Goal: Task Accomplishment & Management: Manage account settings

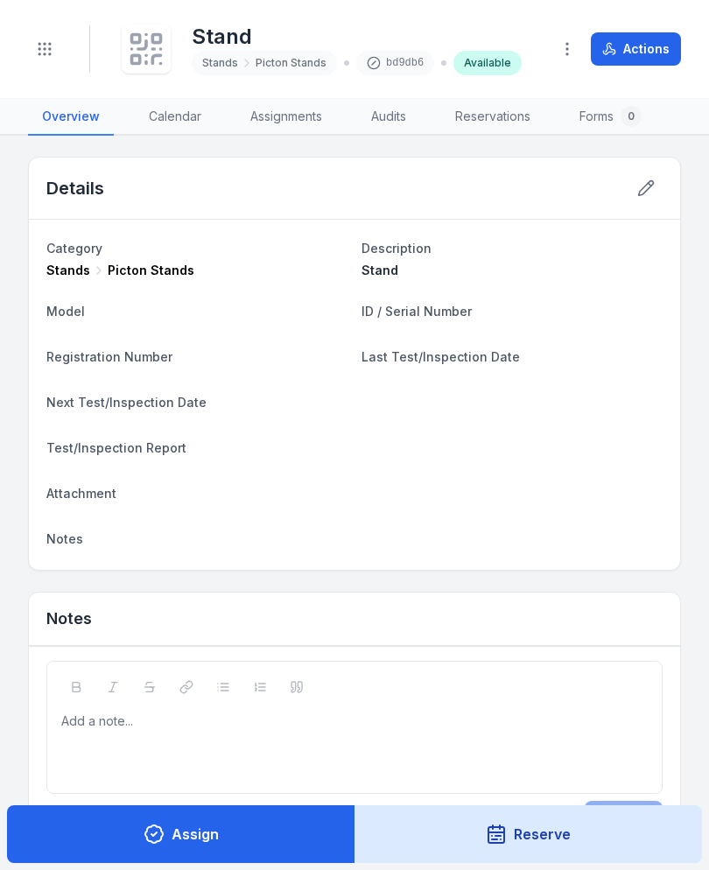
click at [70, 69] on div "Toggle Navigation" at bounding box center [59, 48] width 62 height 47
click at [53, 41] on button "Toggle Navigation" at bounding box center [44, 48] width 33 height 33
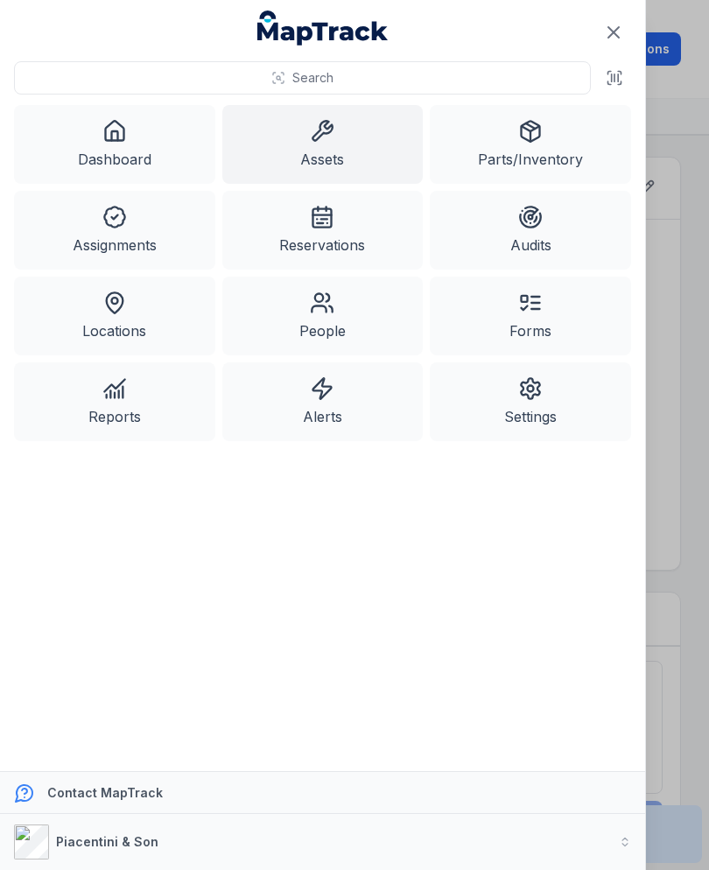
click at [352, 151] on link "Assets" at bounding box center [322, 144] width 201 height 79
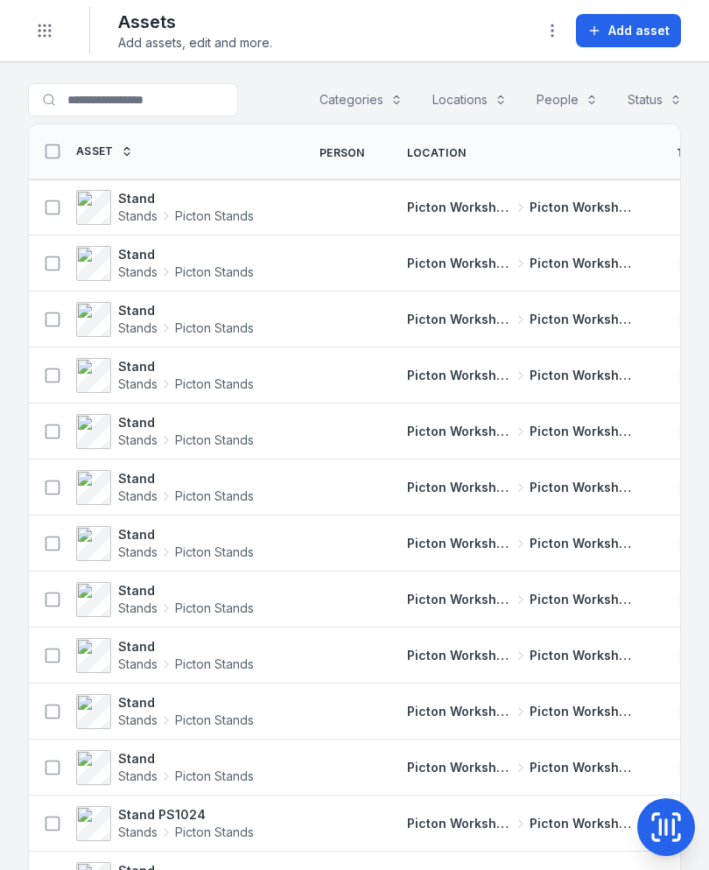
click at [648, 34] on span "Add asset" at bounding box center [638, 31] width 61 height 18
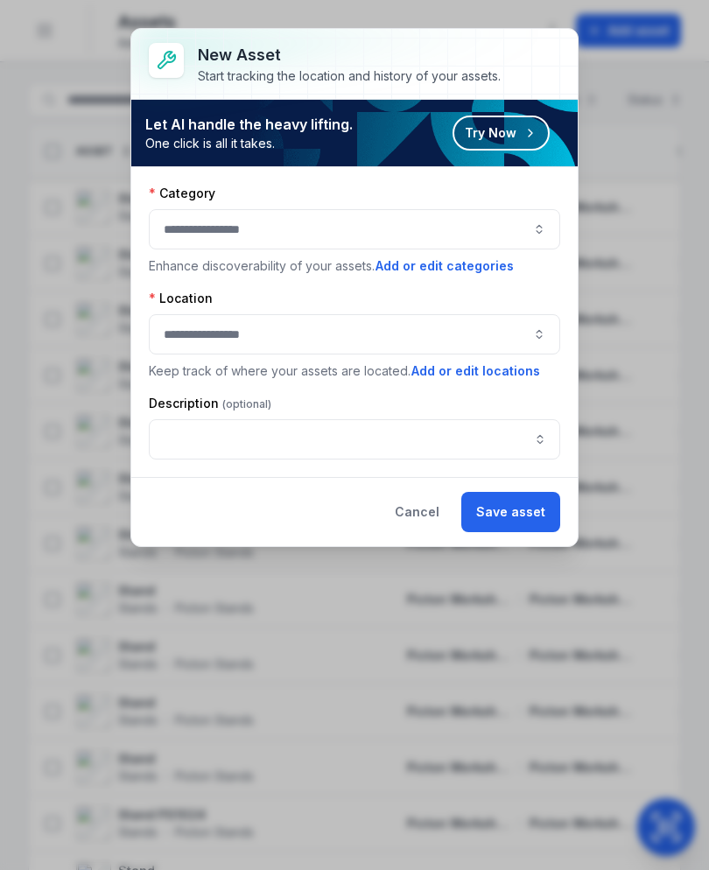
click at [471, 235] on button "button" at bounding box center [354, 229] width 411 height 40
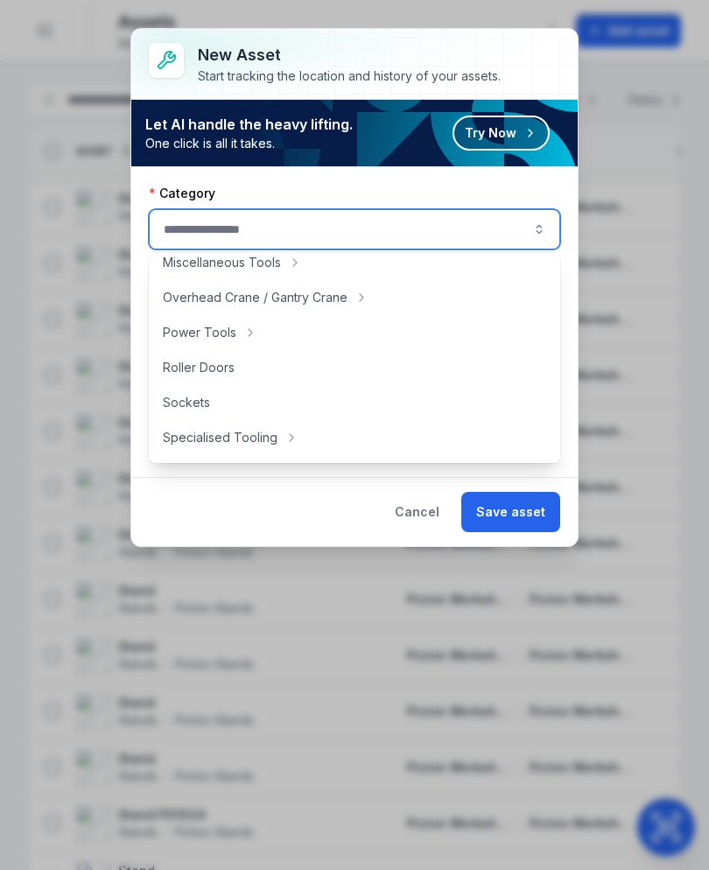
scroll to position [768, 0]
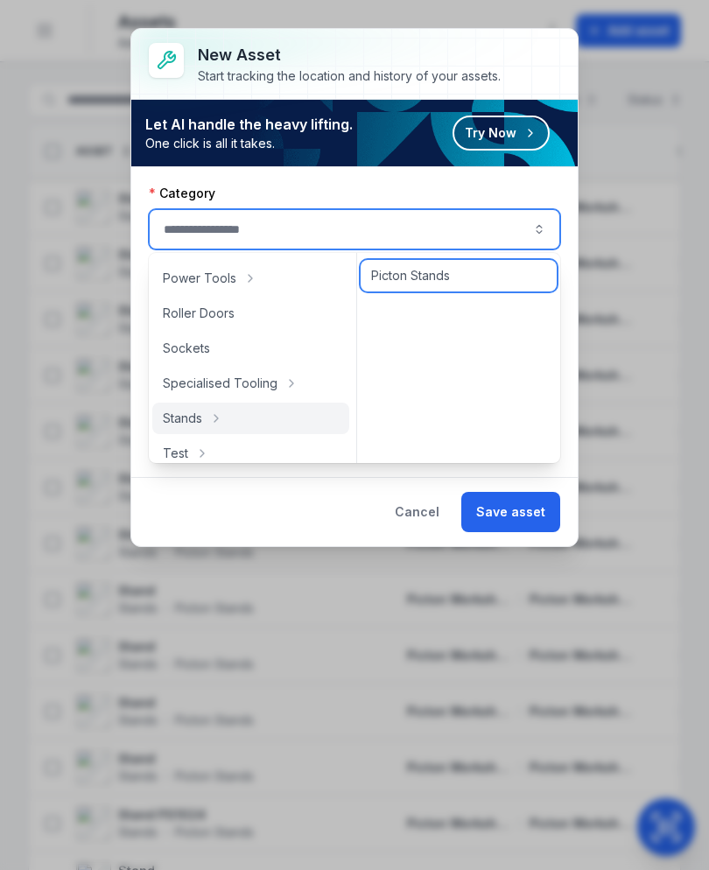
click at [455, 281] on div "Picton Stands" at bounding box center [459, 276] width 196 height 32
type input "**********"
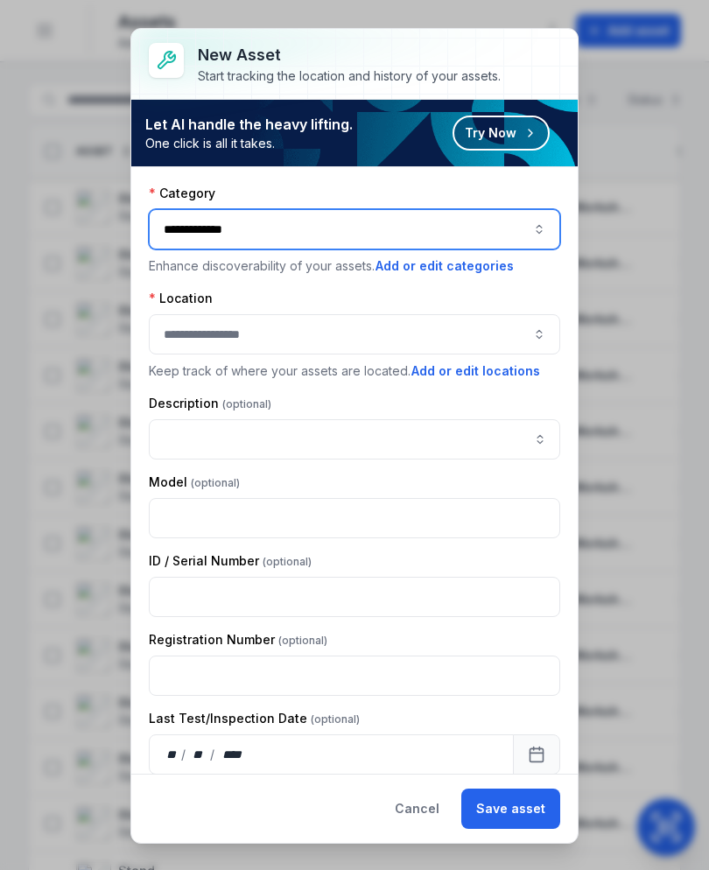
click at [428, 321] on button "button" at bounding box center [354, 334] width 411 height 40
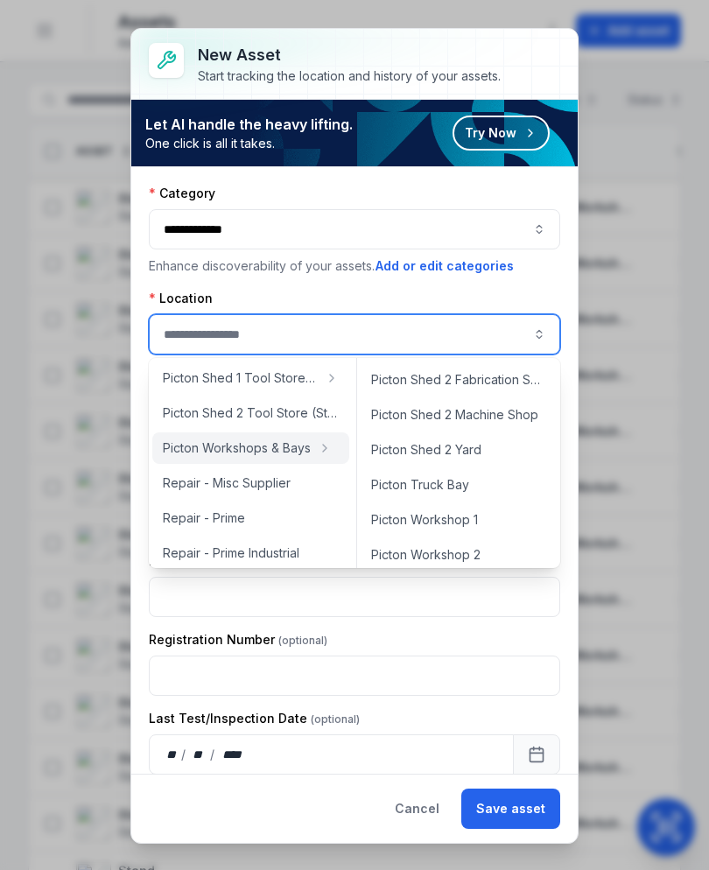
scroll to position [664, 0]
click at [487, 526] on div "Picton Workshop 1" at bounding box center [459, 522] width 196 height 32
type input "**********"
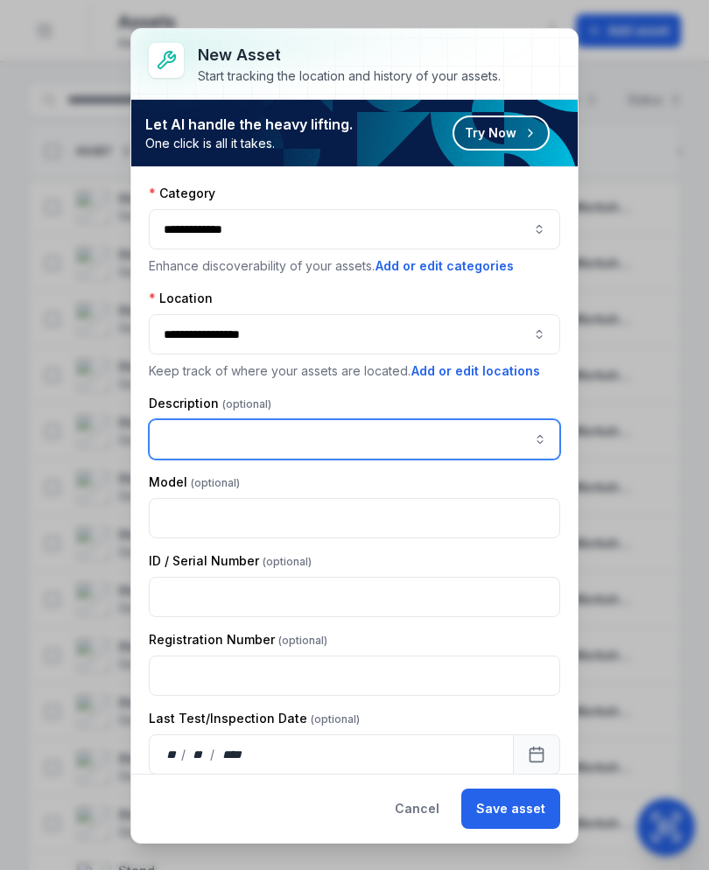
click at [352, 433] on input "asset-add:description-label" at bounding box center [354, 439] width 411 height 40
click at [245, 442] on input "asset-add:description-label" at bounding box center [354, 439] width 411 height 40
paste input "*****"
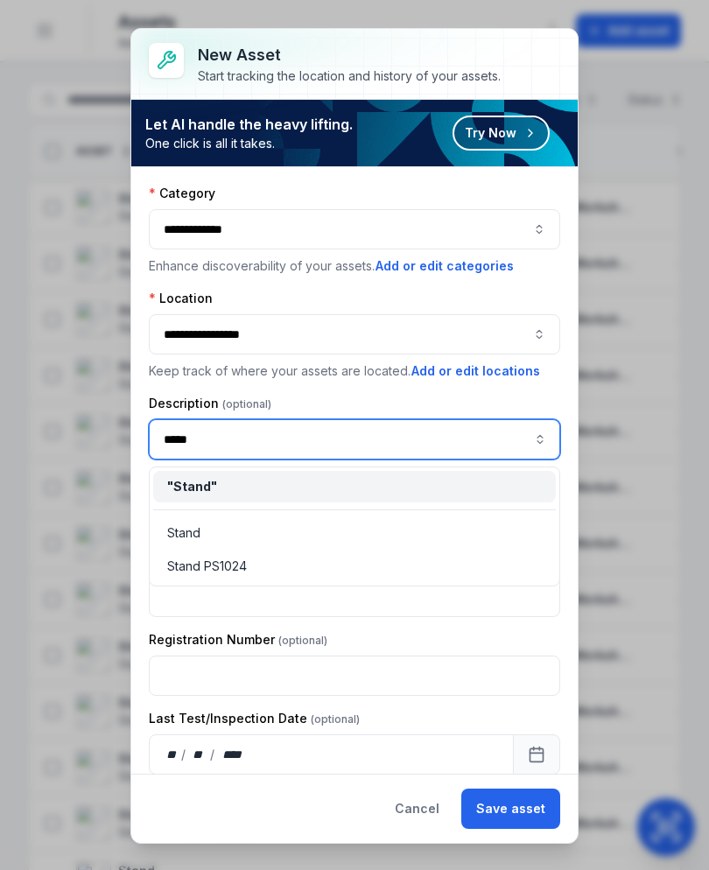
click at [362, 481] on div "" Stand "" at bounding box center [354, 487] width 375 height 18
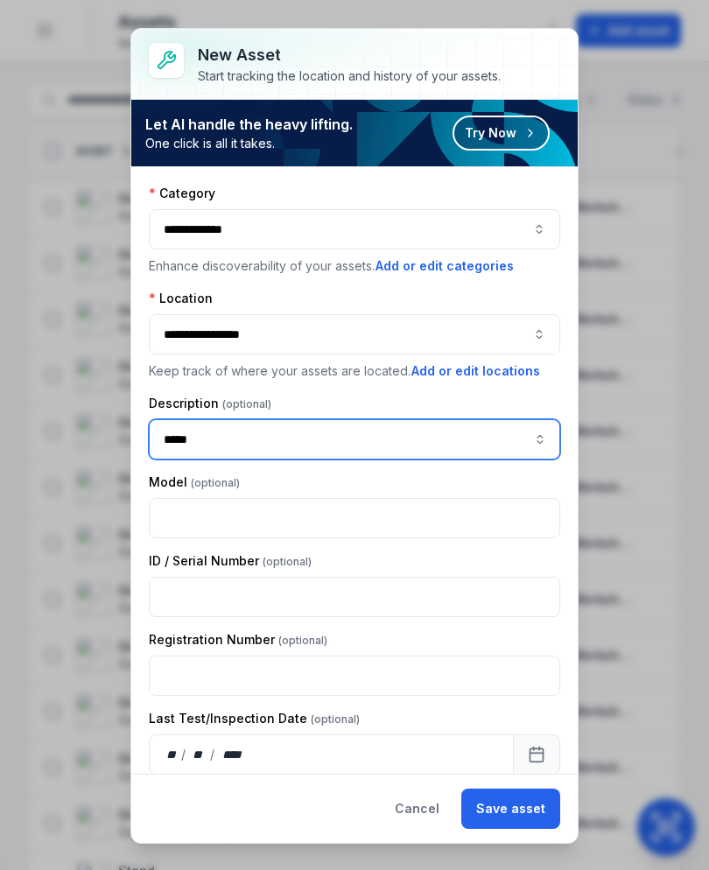
type input "*****"
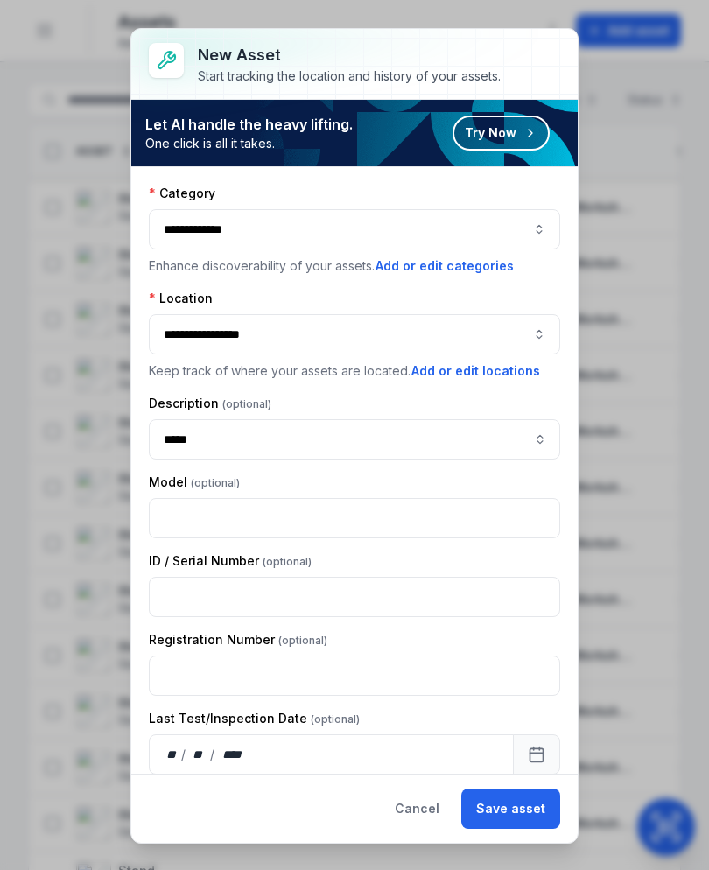
click at [524, 822] on button "Save asset" at bounding box center [510, 809] width 99 height 40
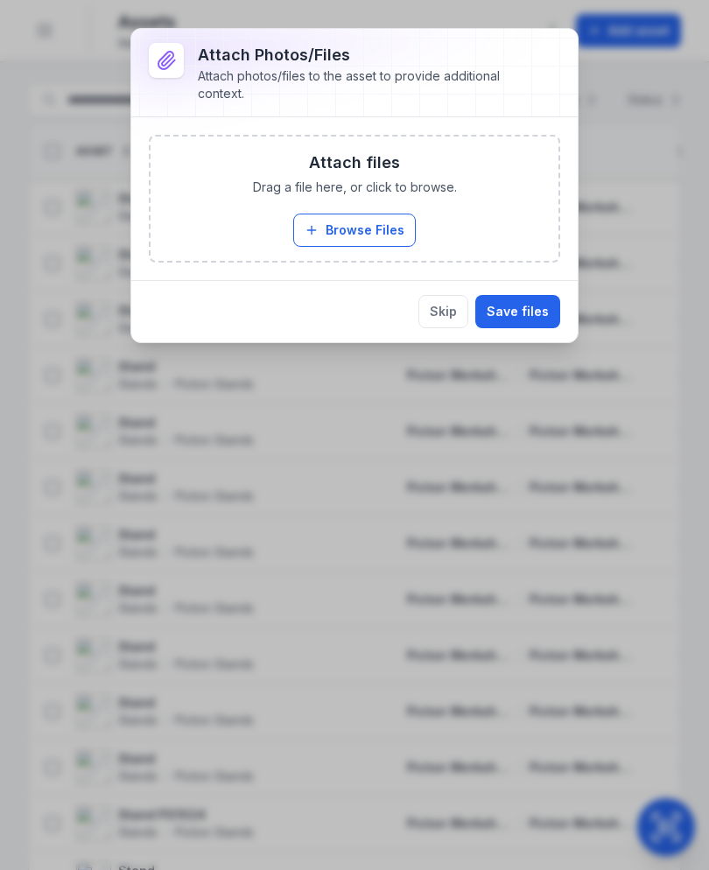
click at [362, 216] on button "Browse Files" at bounding box center [354, 230] width 123 height 33
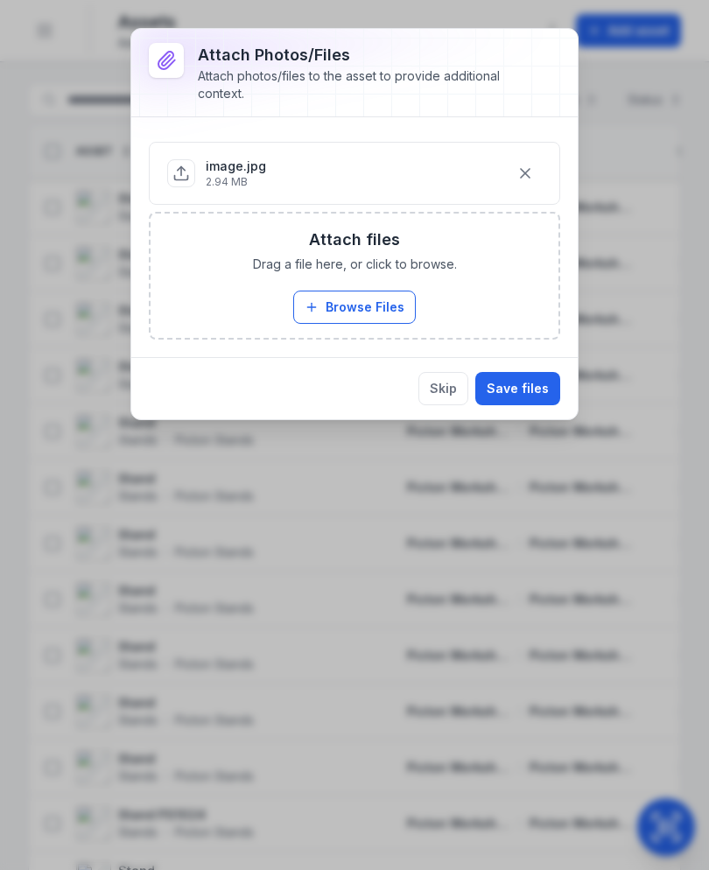
click at [533, 403] on button "Save files" at bounding box center [517, 388] width 85 height 33
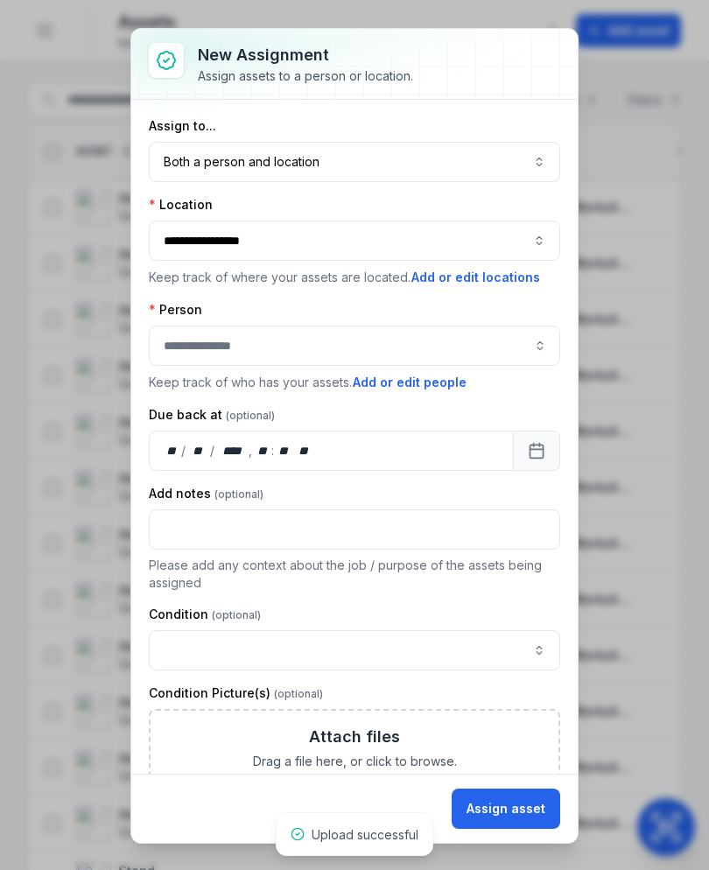
click at [513, 178] on button "Both a person and location ****" at bounding box center [354, 162] width 411 height 40
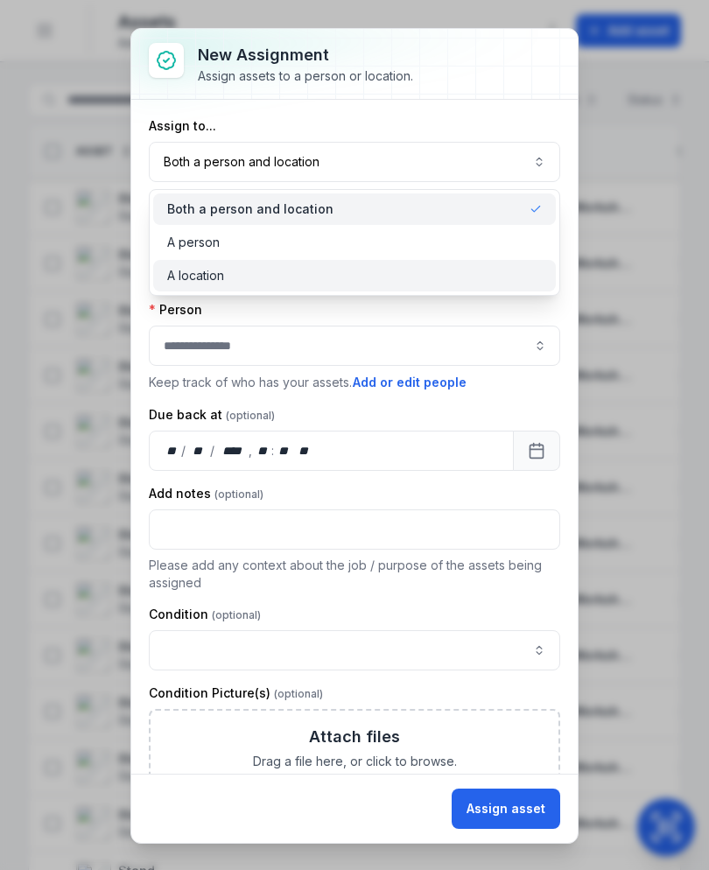
click at [460, 281] on div "A location" at bounding box center [354, 276] width 375 height 18
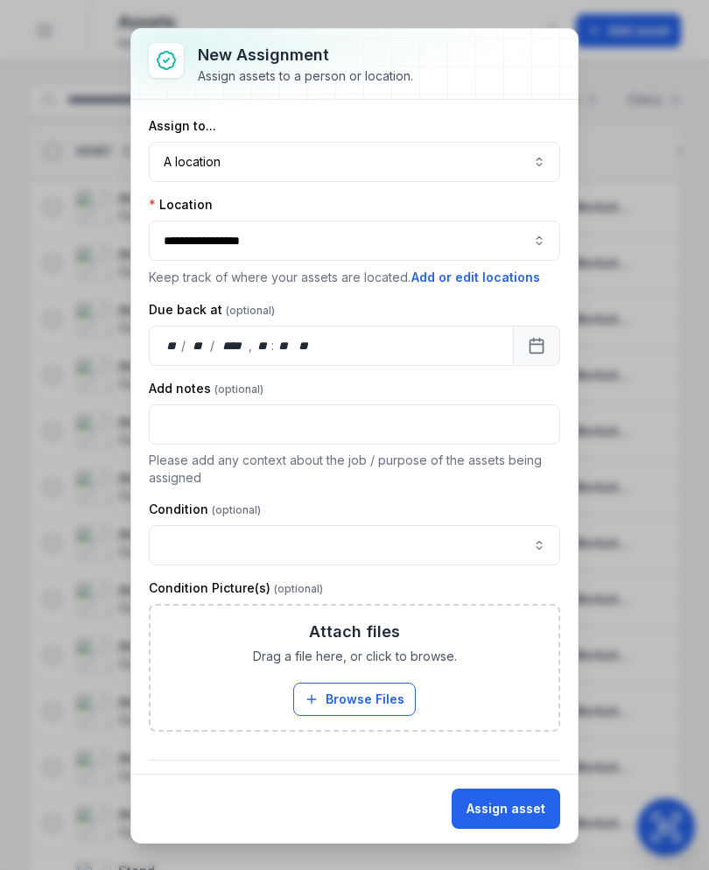
click at [521, 815] on button "Assign asset" at bounding box center [506, 809] width 109 height 40
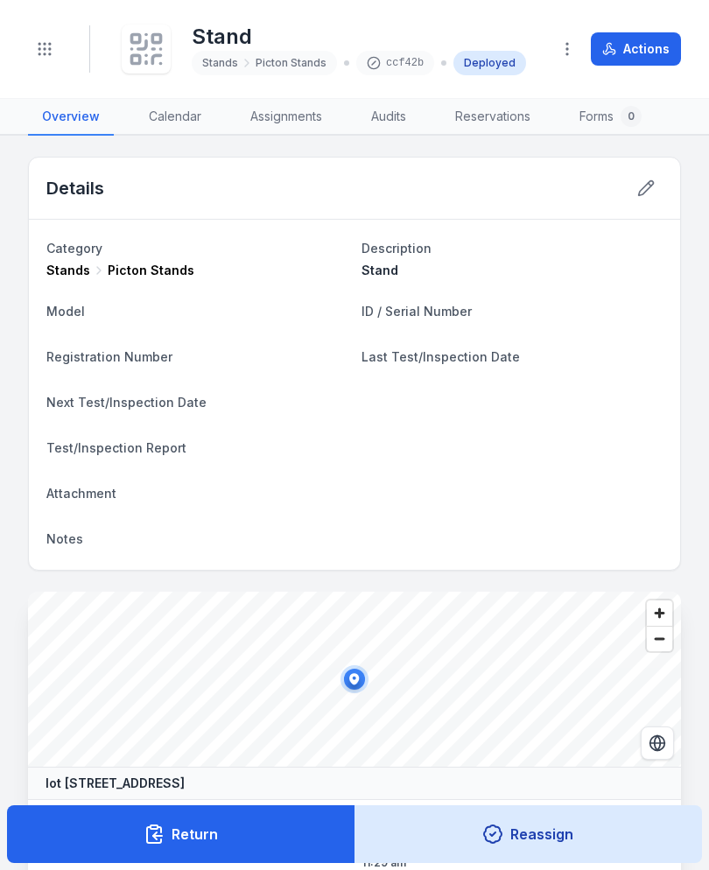
click at [141, 46] on icon at bounding box center [146, 49] width 39 height 39
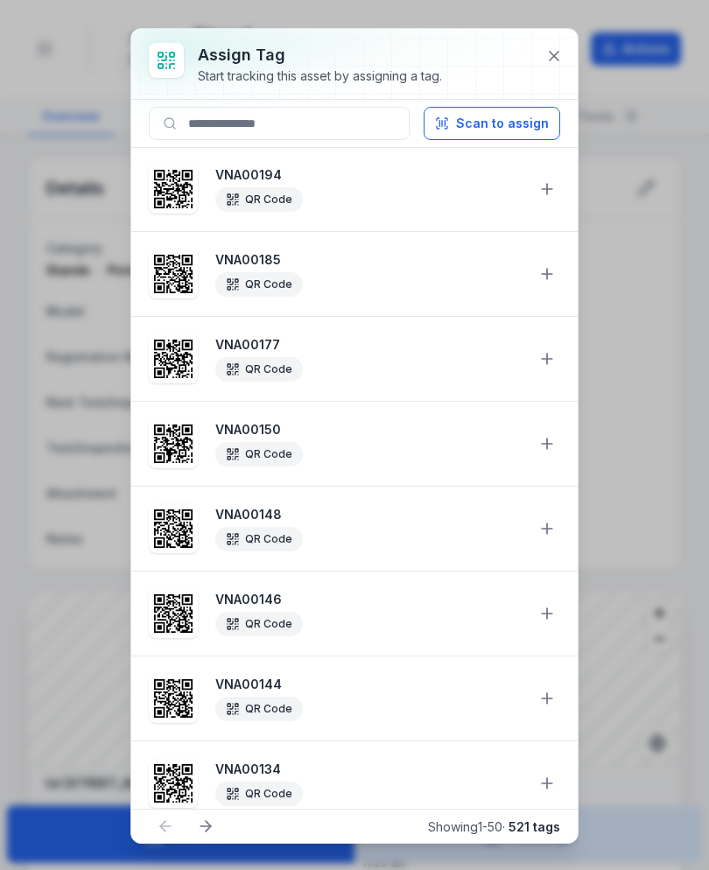
click at [511, 130] on button "Scan to assign" at bounding box center [492, 123] width 137 height 33
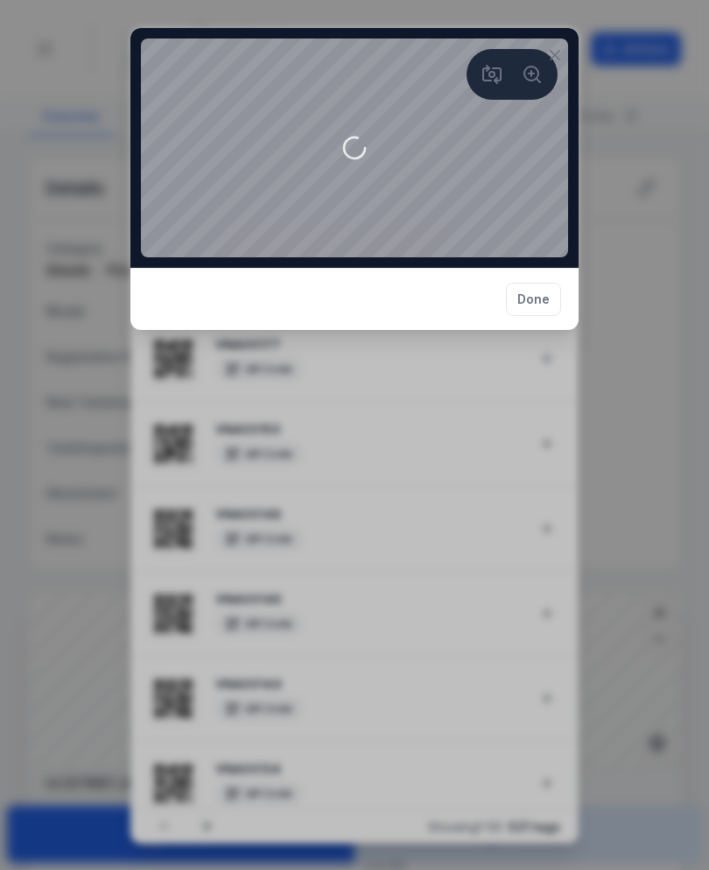
click at [566, 45] on button at bounding box center [554, 55] width 33 height 33
click at [555, 59] on icon at bounding box center [555, 55] width 18 height 18
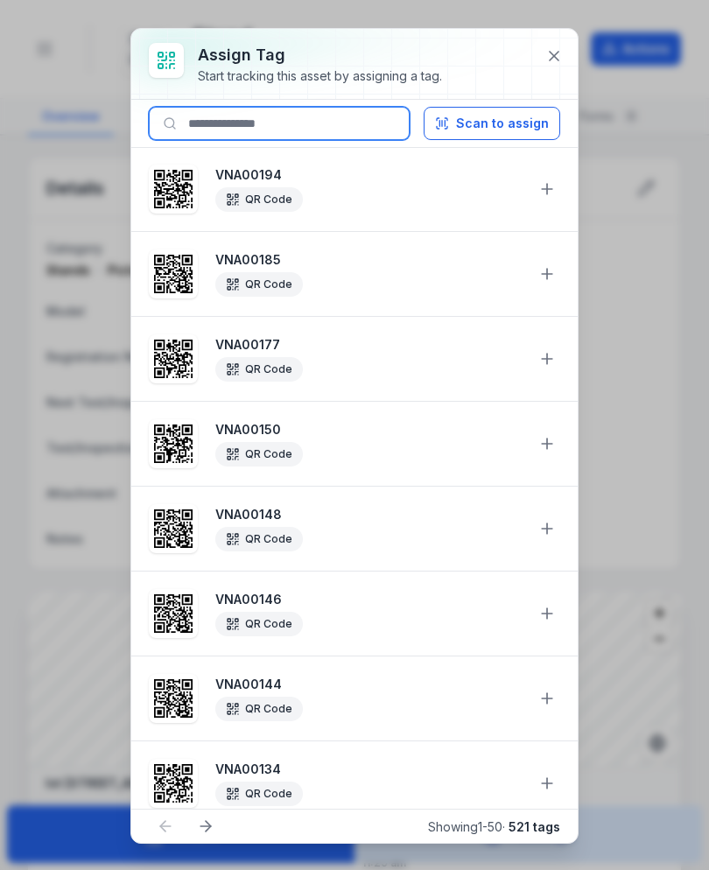
click at [342, 136] on input at bounding box center [279, 123] width 261 height 33
click at [341, 135] on input at bounding box center [279, 123] width 261 height 33
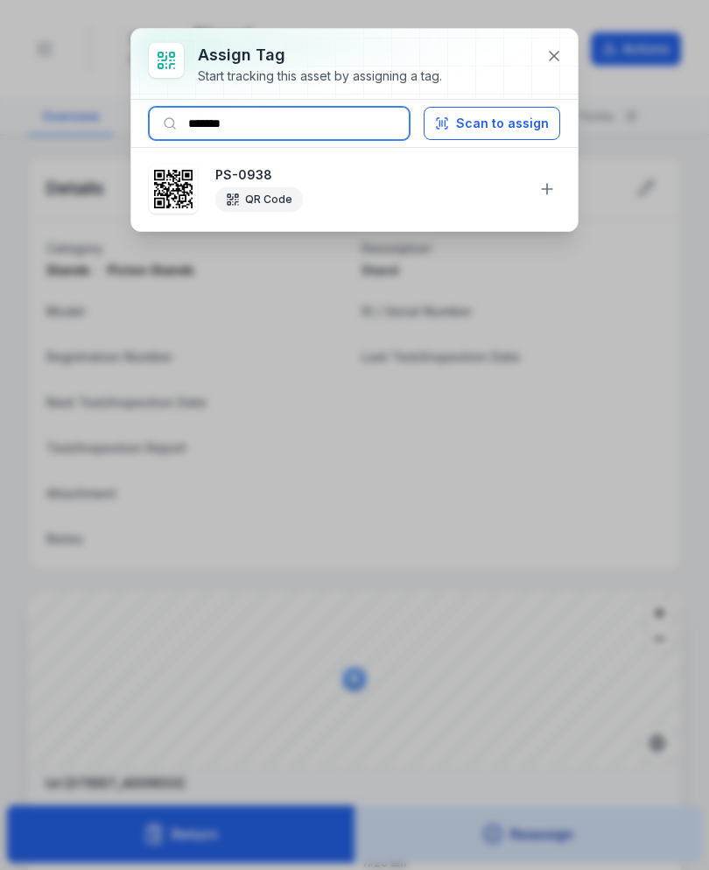
type input "*******"
click at [537, 181] on button at bounding box center [547, 188] width 33 height 33
